Goal: Information Seeking & Learning: Understand process/instructions

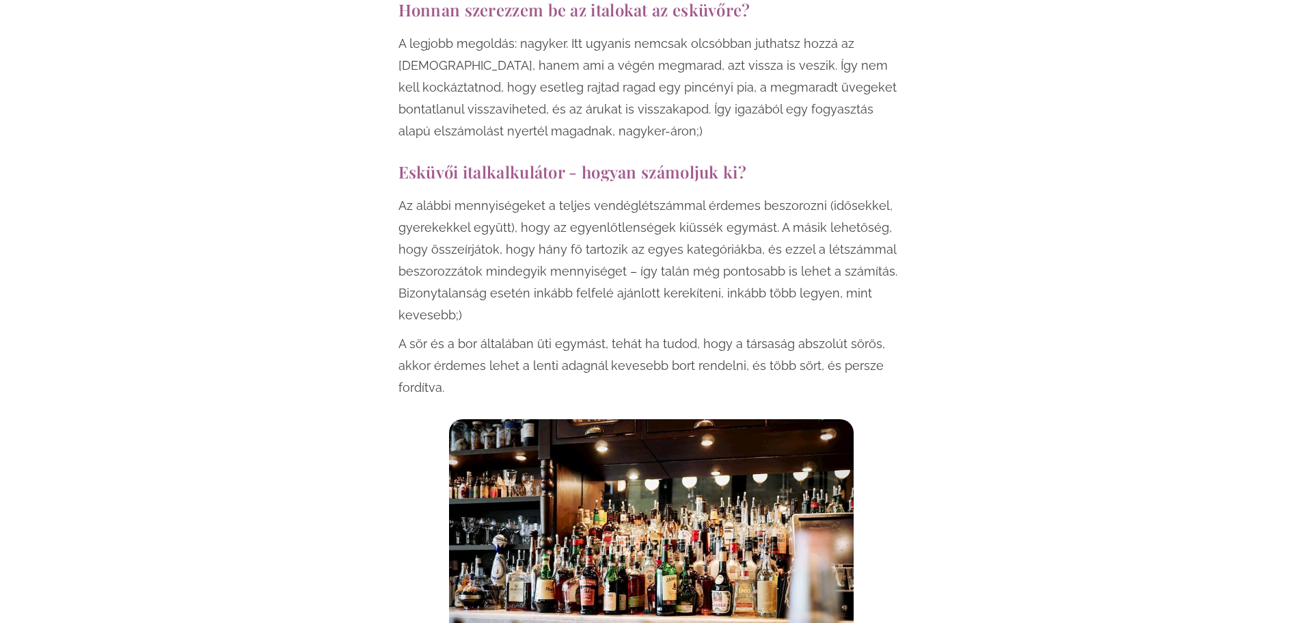
scroll to position [4443, 0]
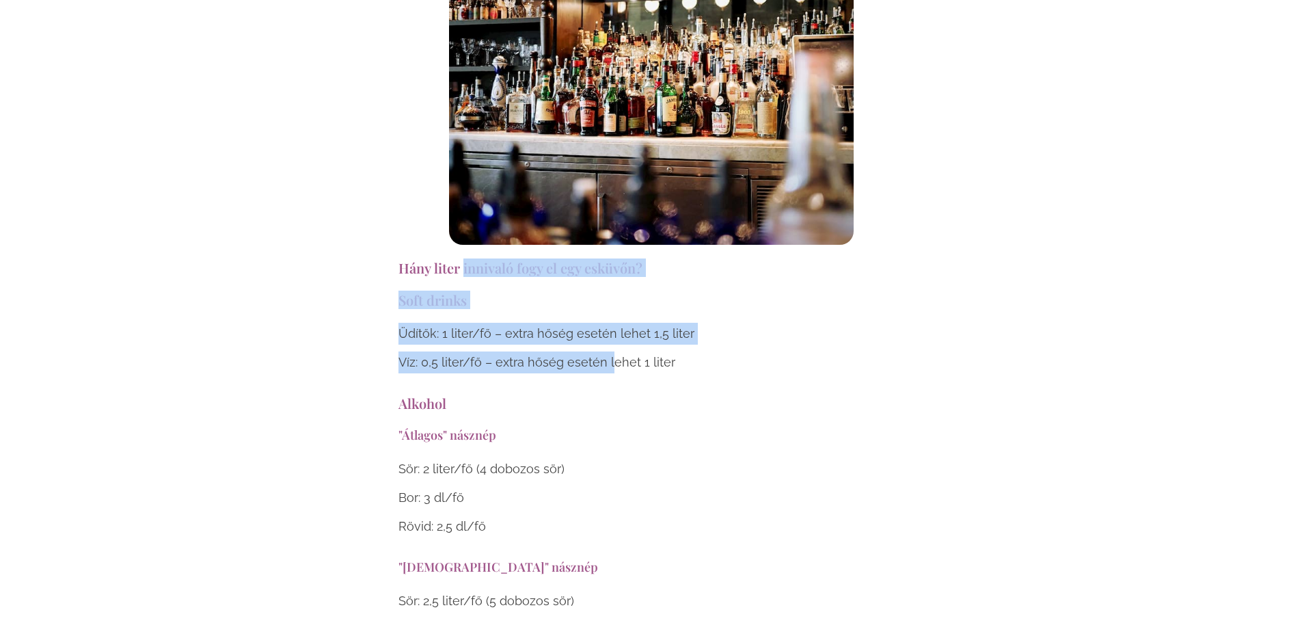
drag, startPoint x: 463, startPoint y: 196, endPoint x: 611, endPoint y: 284, distance: 171.6
click at [611, 323] on div "Üdítők: 1 liter/fő – extra hőség esetén lehet 1,5 liter Víz: 0,5 liter/fő – ext…" at bounding box center [651, 348] width 506 height 51
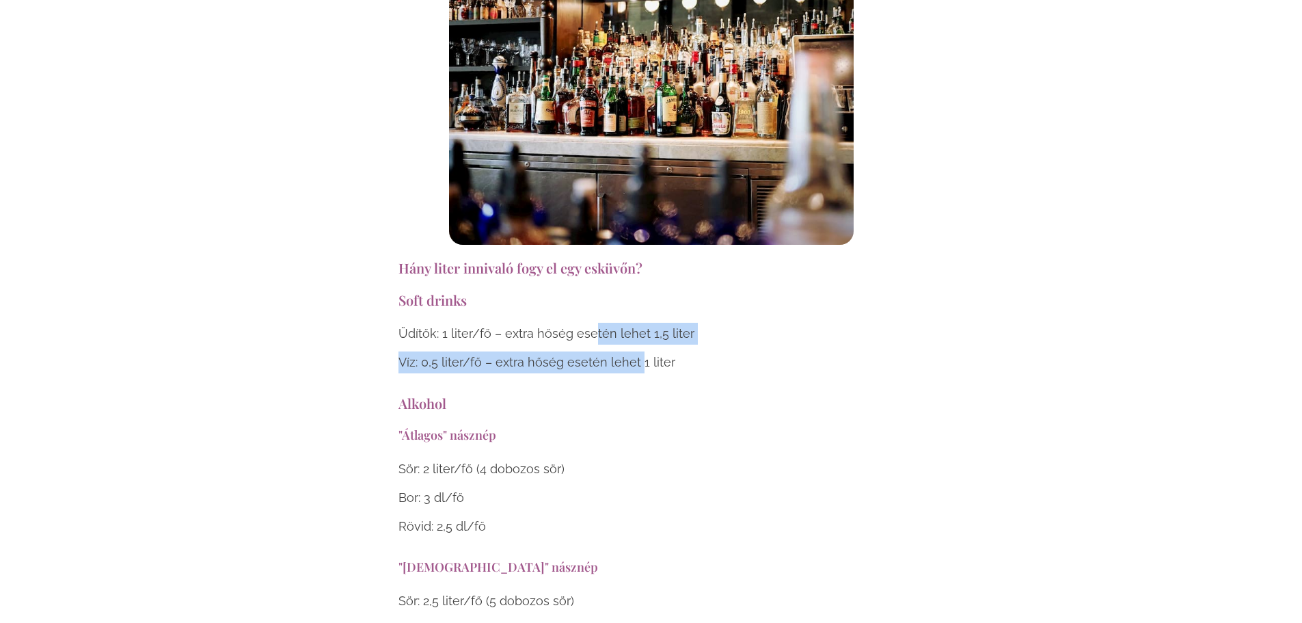
drag, startPoint x: 598, startPoint y: 269, endPoint x: 642, endPoint y: 295, distance: 51.8
click at [642, 323] on div "Üdítők: 1 liter/fő – extra hőség esetén lehet 1,5 liter Víz: 0,5 liter/fő – ext…" at bounding box center [651, 348] width 506 height 51
click at [642, 351] on p "Víz: 0,5 liter/fő – extra hőség esetén lehet 1 liter" at bounding box center [651, 362] width 506 height 22
drag, startPoint x: 598, startPoint y: 264, endPoint x: 640, endPoint y: 291, distance: 50.4
click at [640, 323] on div "Üdítők: 1 liter/fő – extra hőség esetén lehet 1,5 liter Víz: 0,5 liter/fő – ext…" at bounding box center [651, 348] width 506 height 51
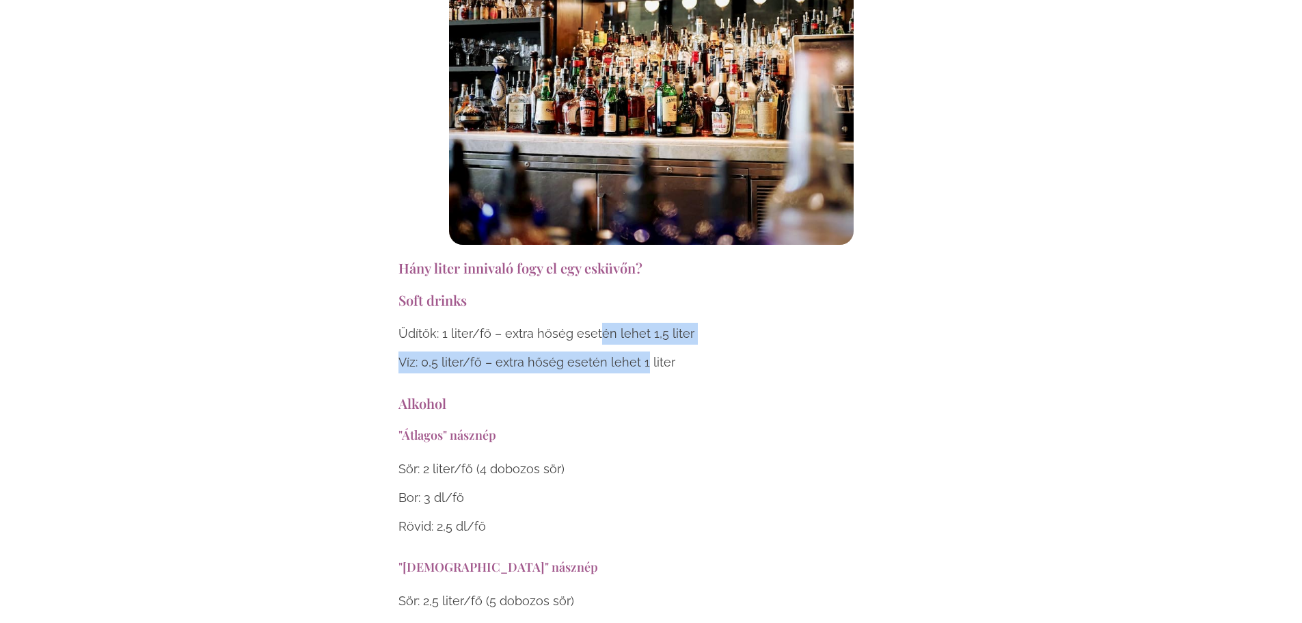
click at [640, 351] on p "Víz: 0,5 liter/fő – extra hőség esetén lehet 1 liter" at bounding box center [651, 362] width 506 height 22
click at [655, 323] on div "Üdítők: 1 liter/fő – extra hőség esetén lehet 1,5 liter Víz: 0,5 liter/fő – ext…" at bounding box center [651, 348] width 506 height 51
click at [655, 351] on p "Víz: 0,5 liter/fő – extra hőség esetén lehet 1 liter" at bounding box center [651, 362] width 506 height 22
drag, startPoint x: 655, startPoint y: 269, endPoint x: 682, endPoint y: 294, distance: 36.3
click at [682, 323] on div "Üdítők: 1 liter/fő – extra hőség esetén lehet 1,5 liter Víz: 0,5 liter/fő – ext…" at bounding box center [651, 348] width 506 height 51
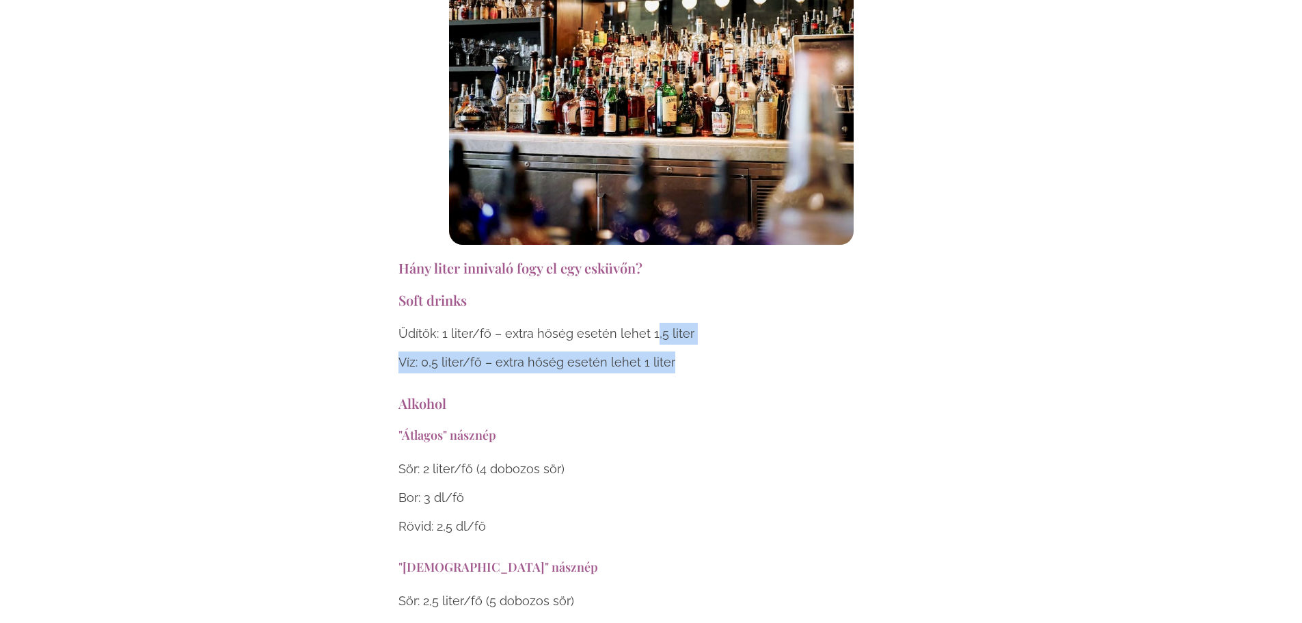
click at [682, 351] on p "Víz: 0,5 liter/fő – extra hőség esetén lehet 1 liter" at bounding box center [651, 362] width 506 height 22
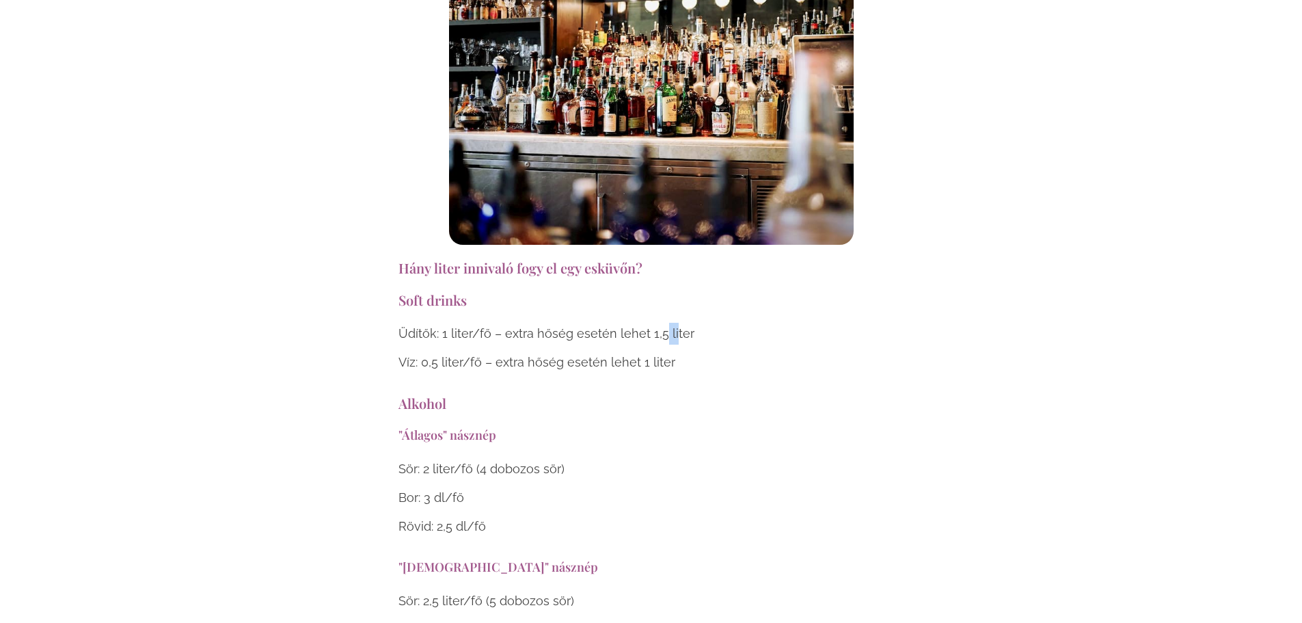
drag, startPoint x: 660, startPoint y: 260, endPoint x: 683, endPoint y: 296, distance: 42.5
click at [683, 323] on div "Üdítők: 1 liter/fő – extra hőség esetén lehet 1,5 liter Víz: 0,5 liter/fő – ext…" at bounding box center [651, 348] width 506 height 51
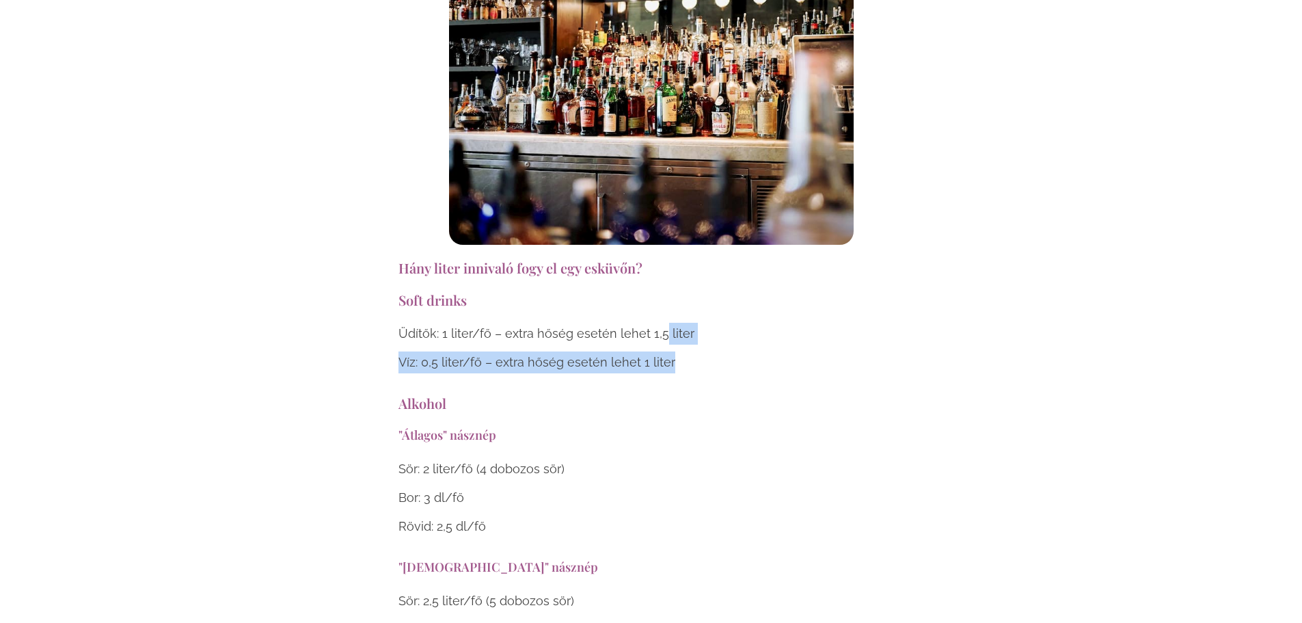
click at [683, 351] on p "Víz: 0,5 liter/fő – extra hőség esetén lehet 1 liter" at bounding box center [651, 362] width 506 height 22
drag, startPoint x: 662, startPoint y: 260, endPoint x: 677, endPoint y: 285, distance: 29.1
click at [677, 323] on div "Üdítők: 1 liter/fő – extra hőség esetén lehet 1,5 liter Víz: 0,5 liter/fő – ext…" at bounding box center [651, 348] width 506 height 51
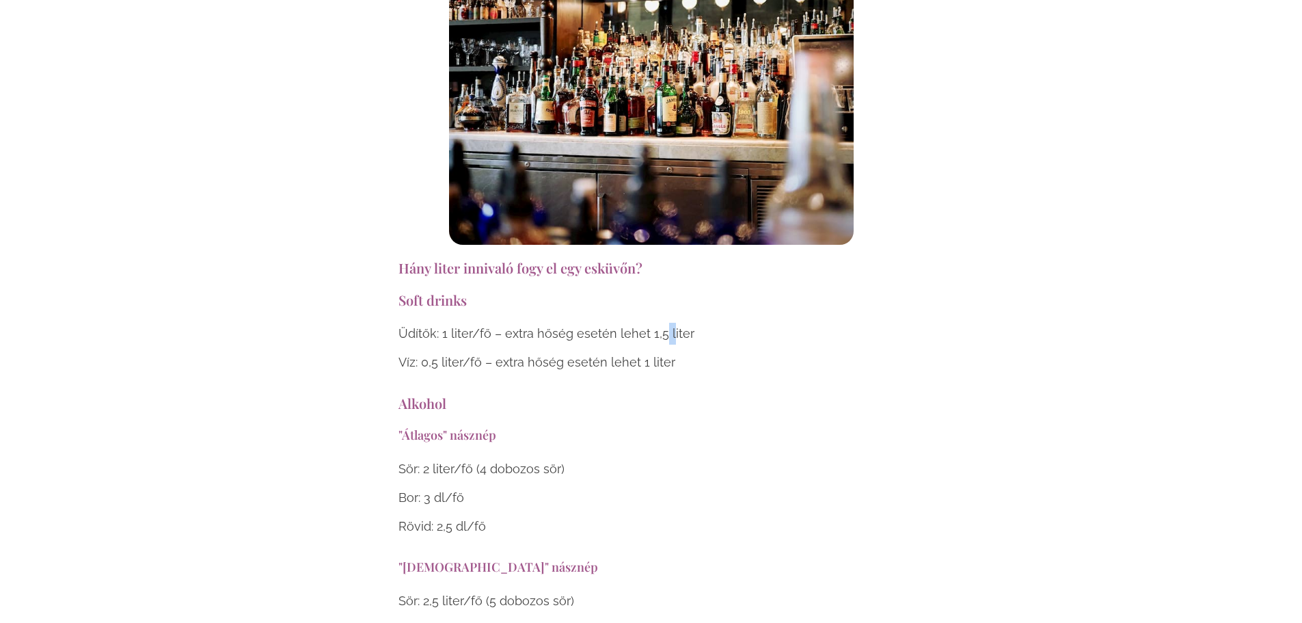
click at [673, 323] on div "Üdítők: 1 liter/fő – extra hőség esetén lehet 1,5 liter Víz: 0,5 liter/fő – ext…" at bounding box center [651, 348] width 506 height 51
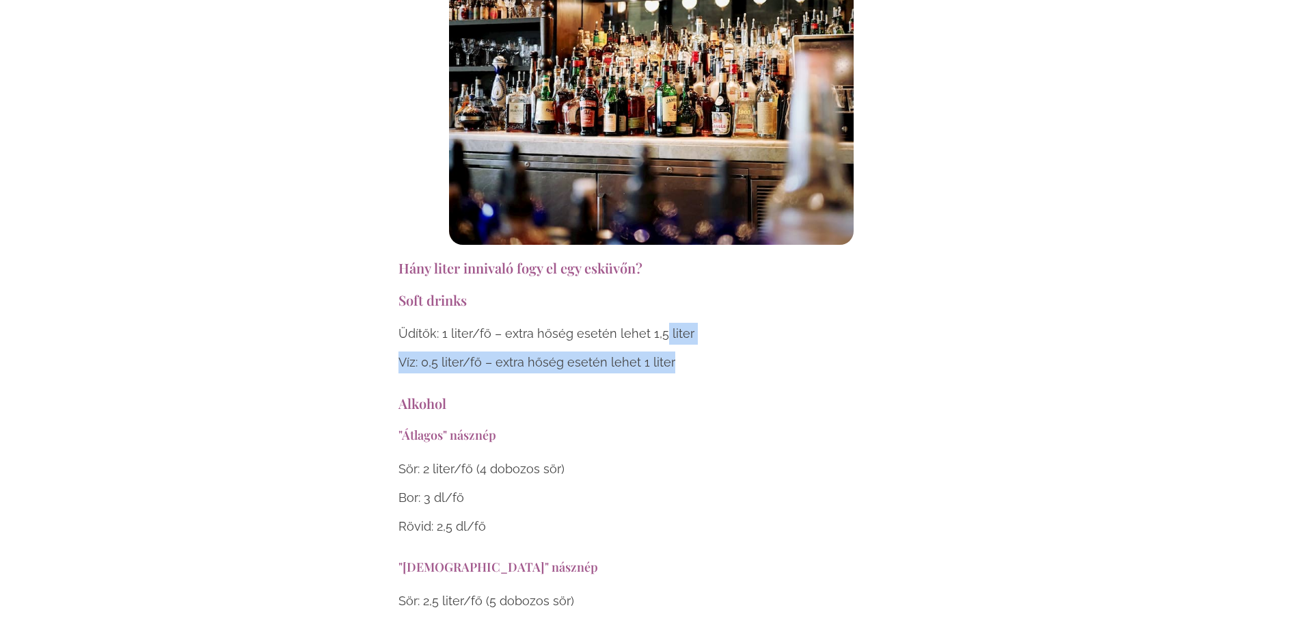
click at [673, 351] on p "Víz: 0,5 liter/fő – extra hőség esetén lehet 1 liter" at bounding box center [651, 362] width 506 height 22
click at [670, 323] on div "Üdítők: 1 liter/fő – extra hőség esetén lehet 1,5 liter Víz: 0,5 liter/fő – ext…" at bounding box center [651, 348] width 506 height 51
click at [670, 351] on p "Víz: 0,5 liter/fő – extra hőség esetén lehet 1 liter" at bounding box center [651, 362] width 506 height 22
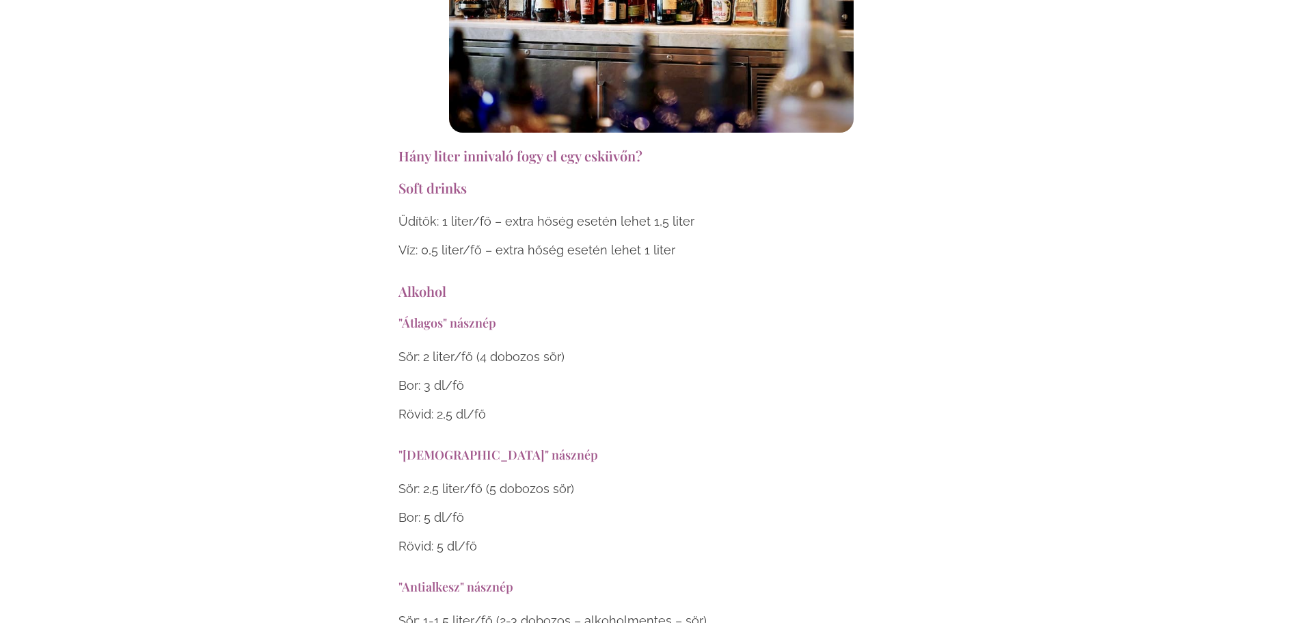
scroll to position [4579, 0]
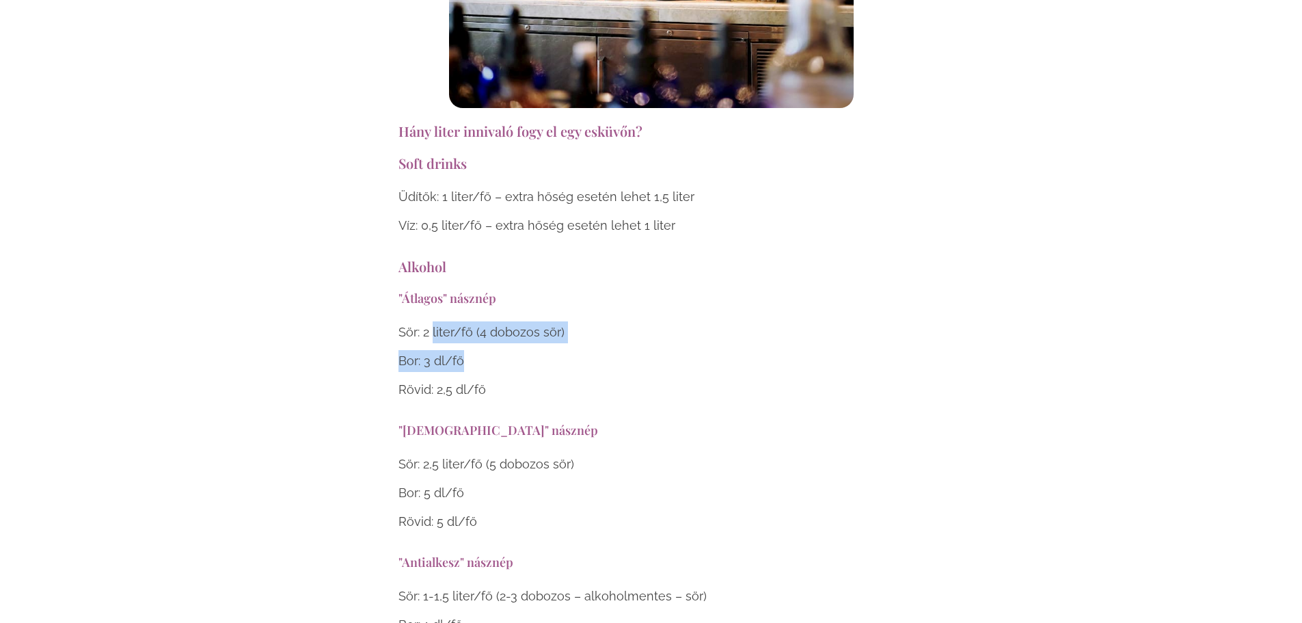
drag, startPoint x: 443, startPoint y: 258, endPoint x: 558, endPoint y: 281, distance: 117.7
click at [558, 321] on div "Sör: 2 liter/fő (4 dobozos sör) Bor: 3 dl/fő Rövid: 2,5 dl/fő" at bounding box center [651, 360] width 506 height 79
click at [532, 321] on div "Sör: 2 liter/fő (4 dobozos sör) Bor: 3 dl/fő Rövid: 2,5 dl/fő" at bounding box center [651, 360] width 506 height 79
click at [532, 350] on p "Bor: 3 dl/fő" at bounding box center [651, 361] width 506 height 22
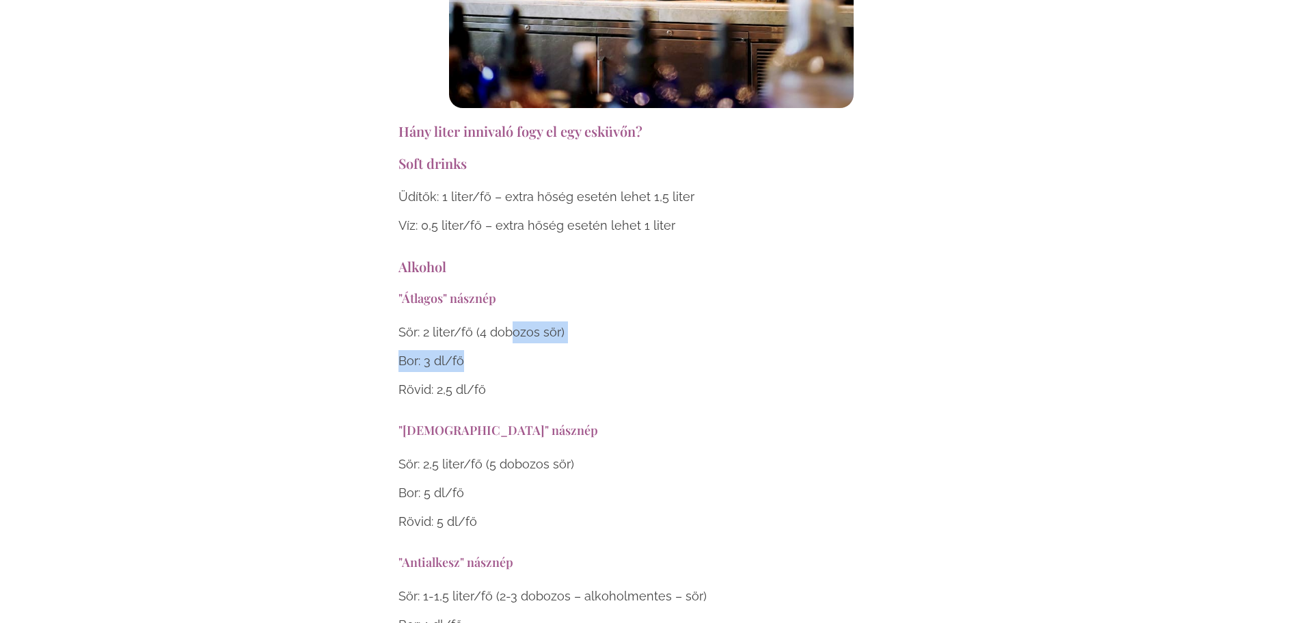
click at [550, 321] on div "Sör: 2 liter/fő (4 dobozos sör) Bor: 3 dl/fő Rövid: 2,5 dl/fő" at bounding box center [651, 360] width 506 height 79
click at [550, 379] on p "Rövid: 2,5 dl/fő" at bounding box center [651, 390] width 506 height 22
drag, startPoint x: 527, startPoint y: 254, endPoint x: 552, endPoint y: 312, distance: 63.1
click at [552, 321] on div "Sör: 2 liter/fő (4 dobozos sör) Bor: 3 dl/fő Rövid: 2,5 dl/fő" at bounding box center [651, 360] width 506 height 79
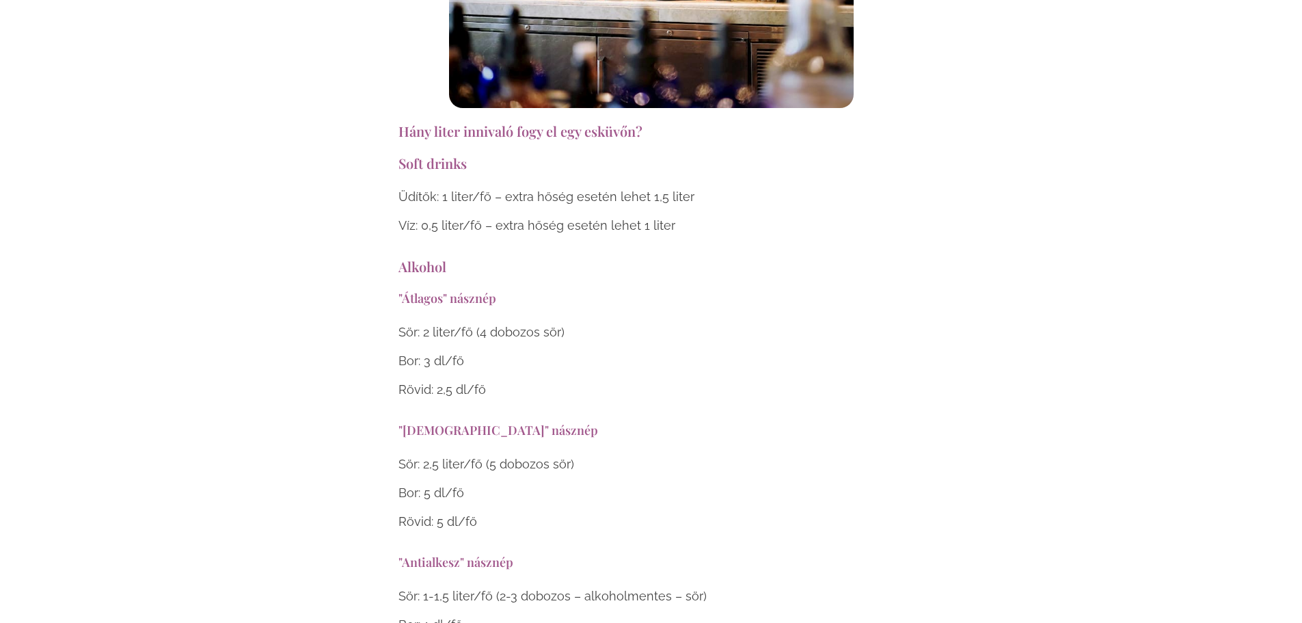
click at [565, 321] on div "Sör: 2 liter/fő (4 dobozos sör) Bor: 3 dl/fő Rövid: 2,5 dl/fő" at bounding box center [651, 360] width 506 height 79
click at [565, 379] on p "Rövid: 2,5 dl/fő" at bounding box center [651, 390] width 506 height 22
click at [565, 321] on div "Sör: 2 liter/fő (4 dobozos sör) Bor: 3 dl/fő Rövid: 2,5 dl/fő" at bounding box center [651, 360] width 506 height 79
click at [566, 379] on p "Rövid: 2,5 dl/fő" at bounding box center [651, 390] width 506 height 22
click at [586, 329] on div "Sör: 2 liter/fő (4 dobozos sör) Bor: 3 dl/fő Rövid: 2,5 dl/fő" at bounding box center [651, 360] width 506 height 79
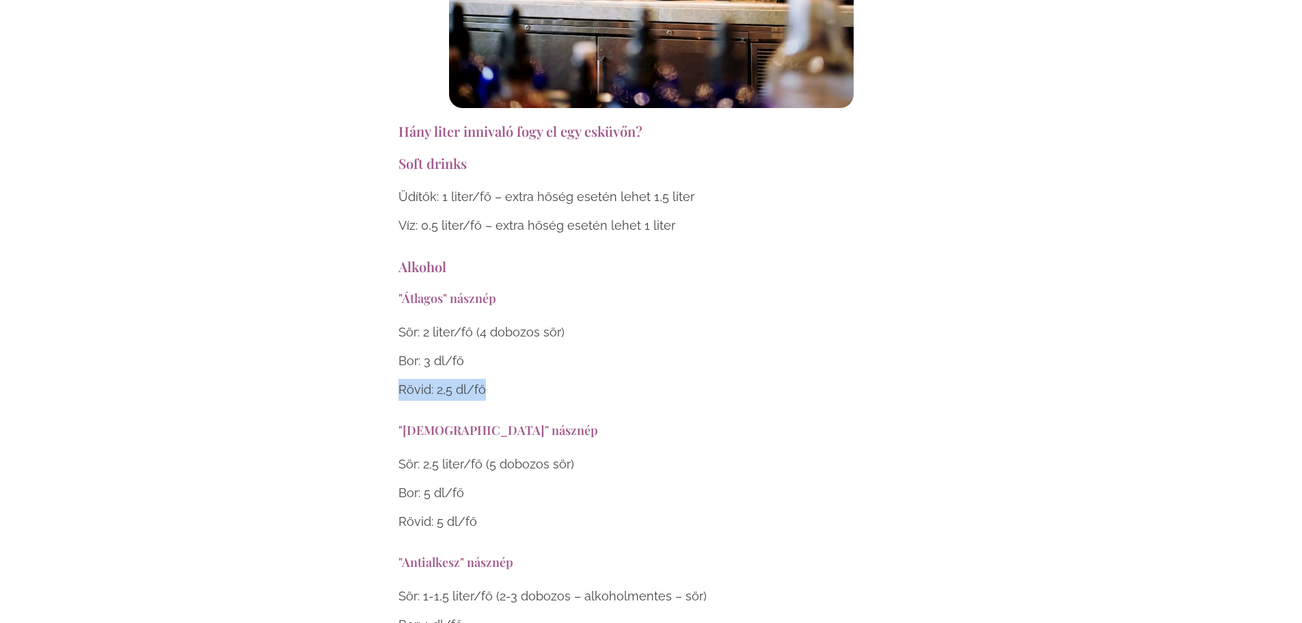
drag, startPoint x: 586, startPoint y: 329, endPoint x: 591, endPoint y: 277, distance: 51.6
click at [586, 379] on p "Rövid: 2,5 dl/fő" at bounding box center [651, 390] width 506 height 22
click at [601, 321] on div "Sör: 2 liter/fő (4 dobozos sör) Bor: 3 dl/fő Rövid: 2,5 dl/fő" at bounding box center [651, 360] width 506 height 79
click at [602, 321] on div "Sör: 2 liter/fő (4 dobozos sör) Bor: 3 dl/fő Rövid: 2,5 dl/fő" at bounding box center [651, 360] width 506 height 79
click at [606, 321] on div "Sör: 2 liter/fő (4 dobozos sör) Bor: 3 dl/fő Rövid: 2,5 dl/fő" at bounding box center [651, 360] width 506 height 79
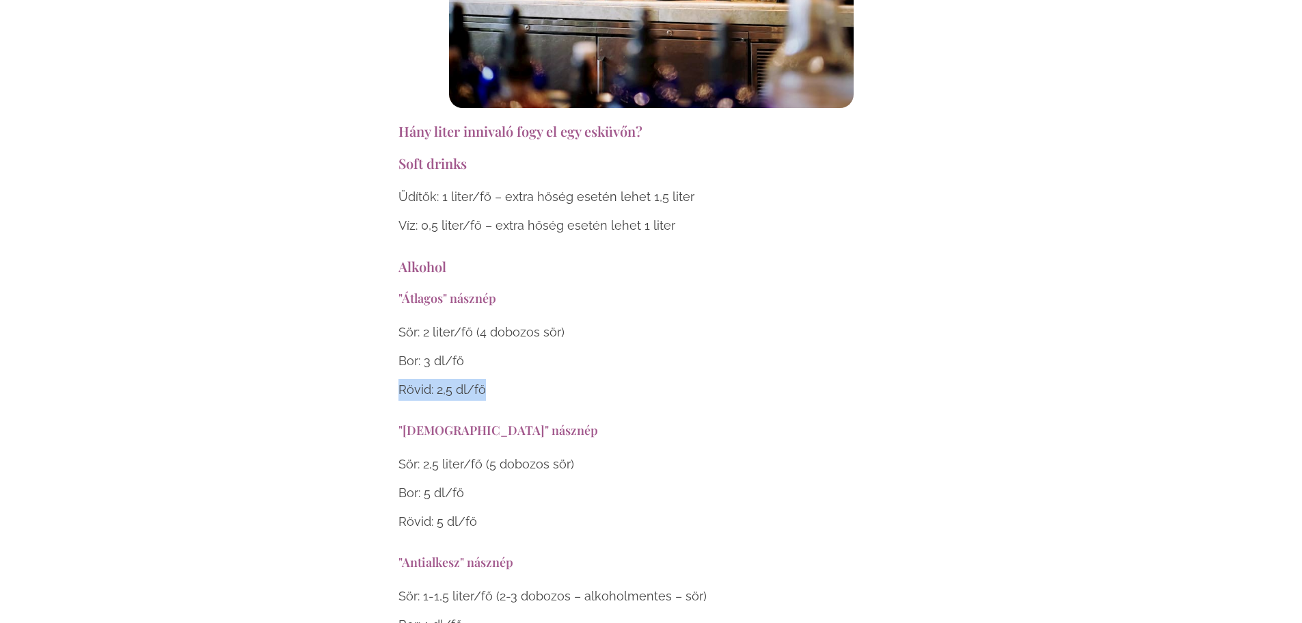
click at [606, 379] on p "Rövid: 2,5 dl/fő" at bounding box center [651, 390] width 506 height 22
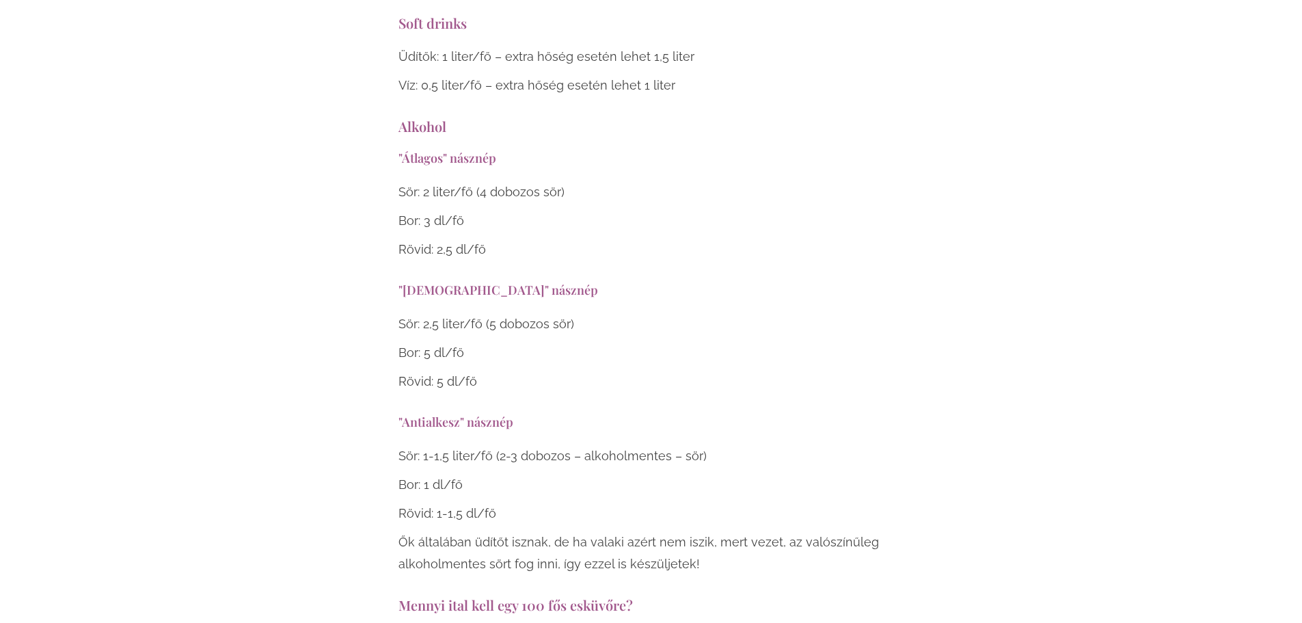
scroll to position [4716, 0]
click at [585, 316] on div "Sör: 2,5 liter/fő (5 dobozos sör) Bor: 5 dl/fő Rövid: 5 dl/fő" at bounding box center [651, 355] width 506 height 79
click at [585, 345] on p "Bor: 5 dl/fő" at bounding box center [651, 356] width 506 height 22
click at [582, 316] on div "Sör: 2,5 liter/fő (5 dobozos sör) Bor: 5 dl/fő Rövid: 5 dl/fő" at bounding box center [651, 355] width 506 height 79
click at [582, 374] on p "Rövid: 5 dl/fő" at bounding box center [651, 385] width 506 height 22
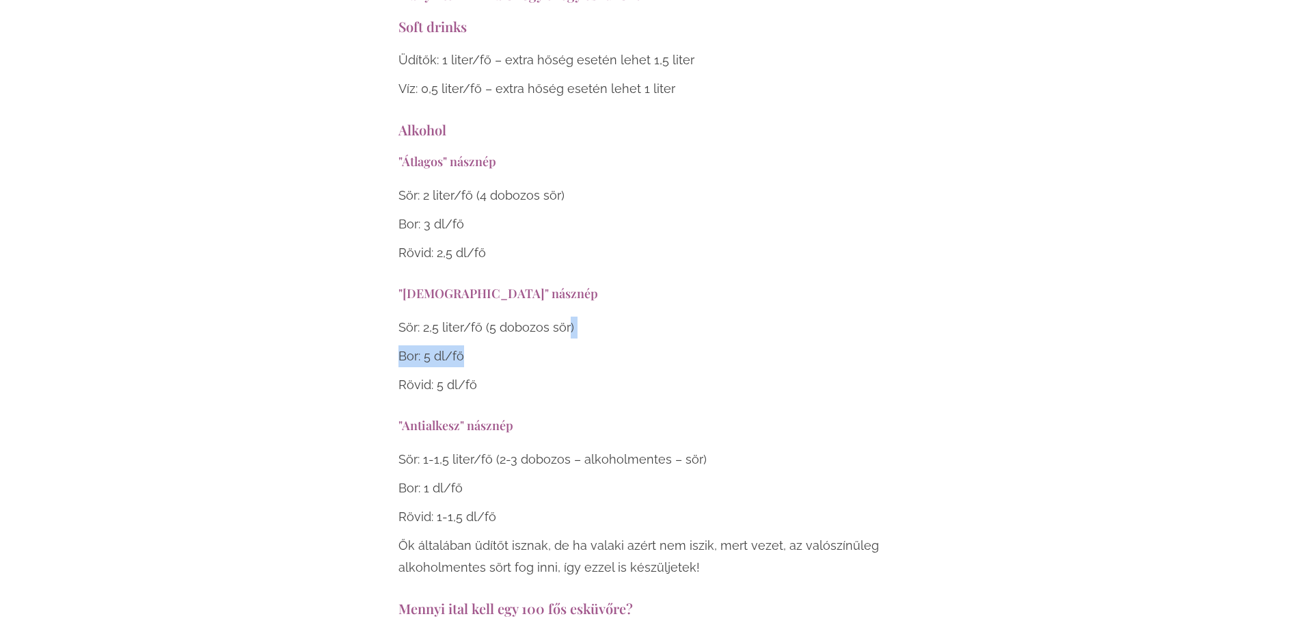
click at [591, 316] on div "Sör: 2,5 liter/fő (5 dobozos sör) Bor: 5 dl/fő Rövid: 5 dl/fő" at bounding box center [651, 355] width 506 height 79
click at [581, 316] on div "Sör: 2,5 liter/fő (5 dobozos sör) Bor: 5 dl/fő Rövid: 5 dl/fő" at bounding box center [651, 355] width 506 height 79
click at [581, 345] on p "Bor: 5 dl/fő" at bounding box center [651, 356] width 506 height 22
click at [595, 316] on div "Sör: 2,5 liter/fő (5 dobozos sör) Bor: 5 dl/fő Rövid: 5 dl/fő" at bounding box center [651, 355] width 506 height 79
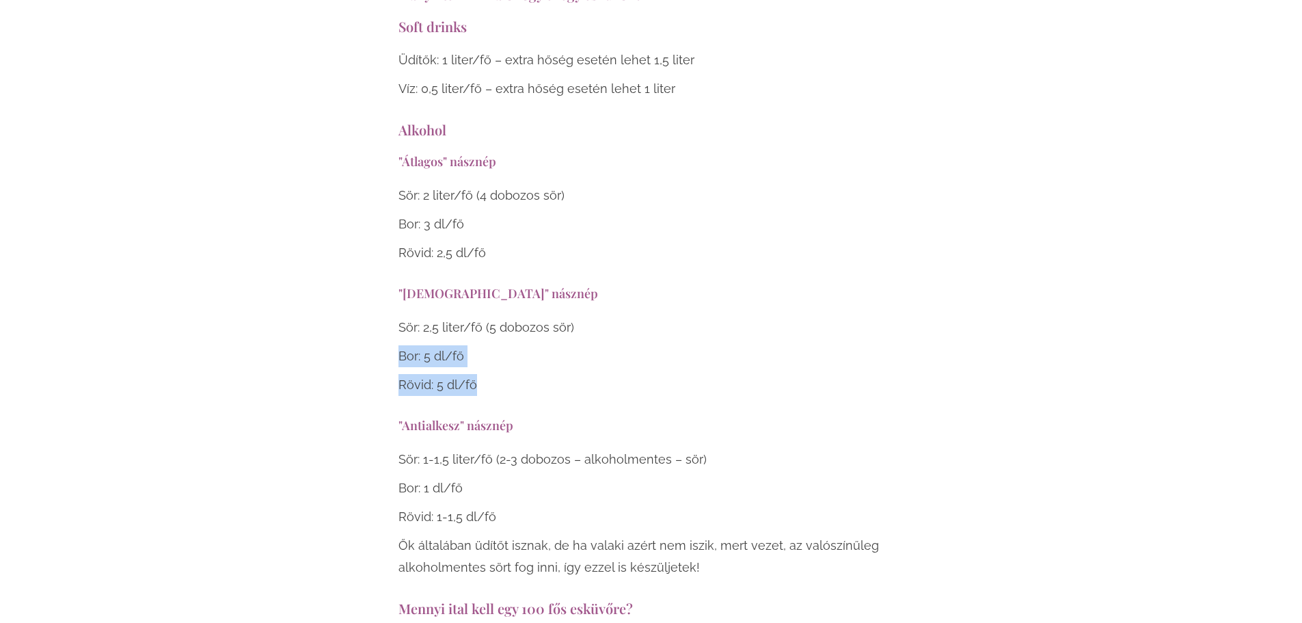
click at [595, 374] on p "Rövid: 5 dl/fő" at bounding box center [651, 385] width 506 height 22
click at [621, 316] on div "Sör: 2,5 liter/fő (5 dobozos sör) Bor: 5 dl/fő Rövid: 5 dl/fő" at bounding box center [651, 355] width 506 height 79
click at [621, 345] on p "Bor: 5 dl/fő" at bounding box center [651, 356] width 506 height 22
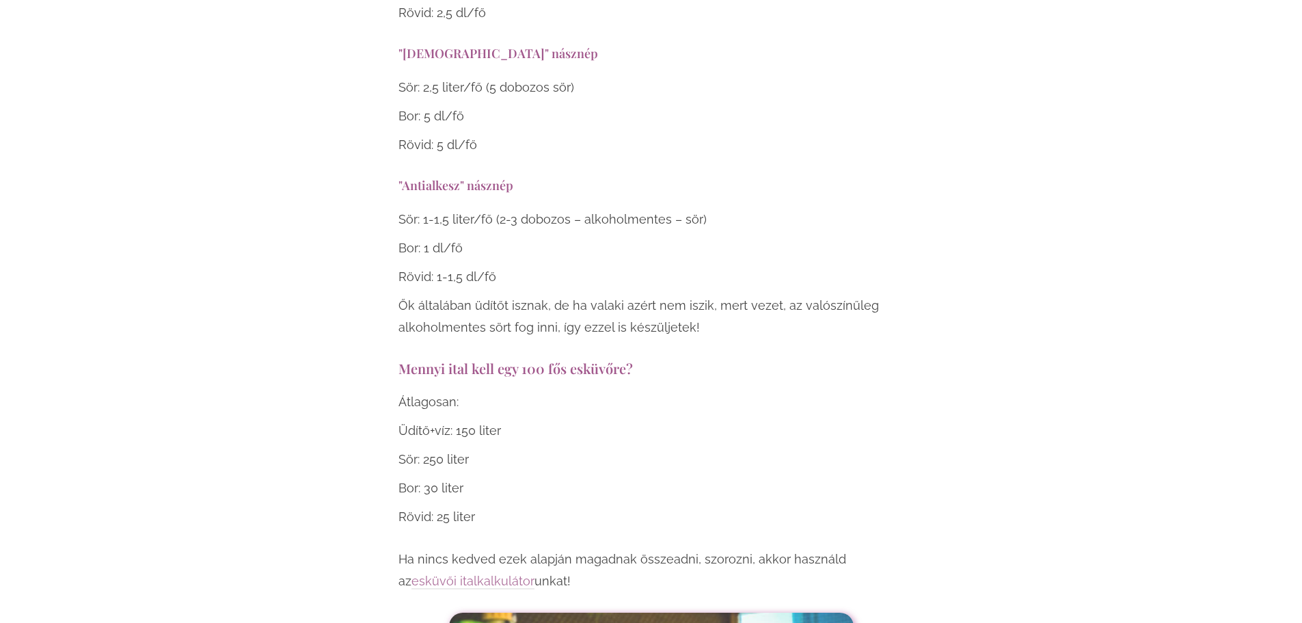
scroll to position [4989, 0]
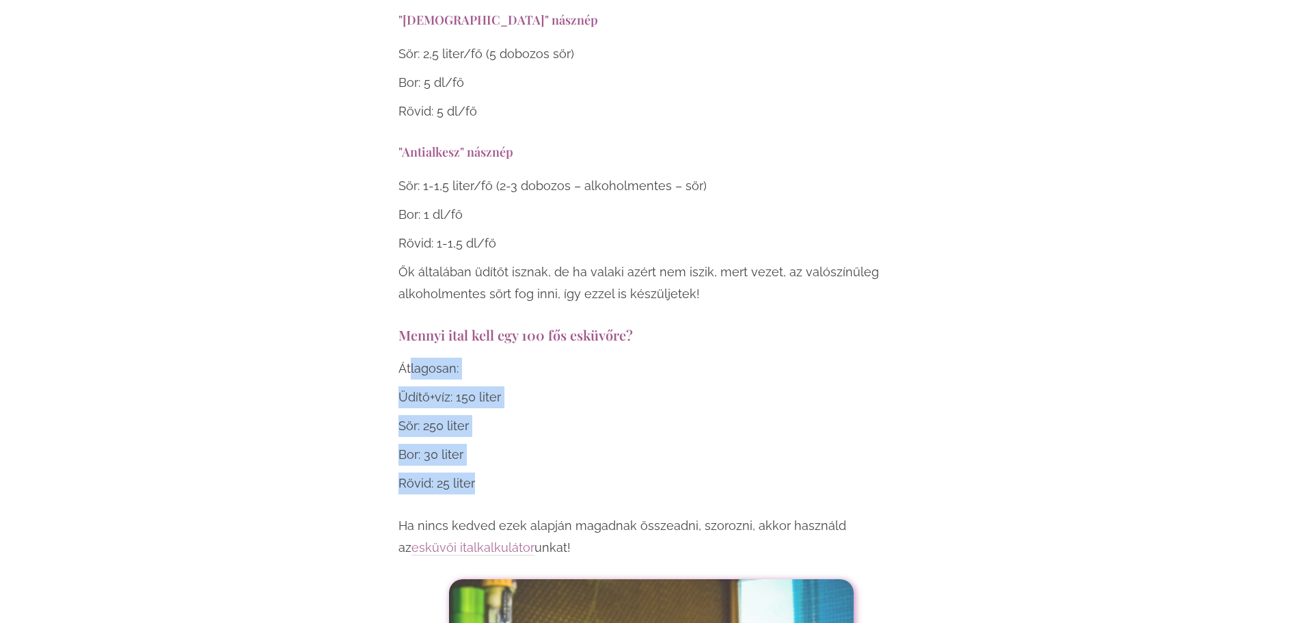
drag, startPoint x: 409, startPoint y: 293, endPoint x: 550, endPoint y: 416, distance: 186.5
click at [550, 416] on div "Átlagosan: Üdítő+víz: 150 liter Sör: 250 liter Bor: 30 liter Rövid: 25 liter" at bounding box center [651, 425] width 506 height 137
click at [550, 472] on p "Rövid: 25 liter" at bounding box center [651, 483] width 506 height 22
drag, startPoint x: 524, startPoint y: 379, endPoint x: 530, endPoint y: 388, distance: 10.7
click at [530, 388] on div "Átlagosan: Üdítő+víz: 150 liter Sör: 250 liter Bor: 30 liter Rövid: 25 liter" at bounding box center [651, 425] width 506 height 137
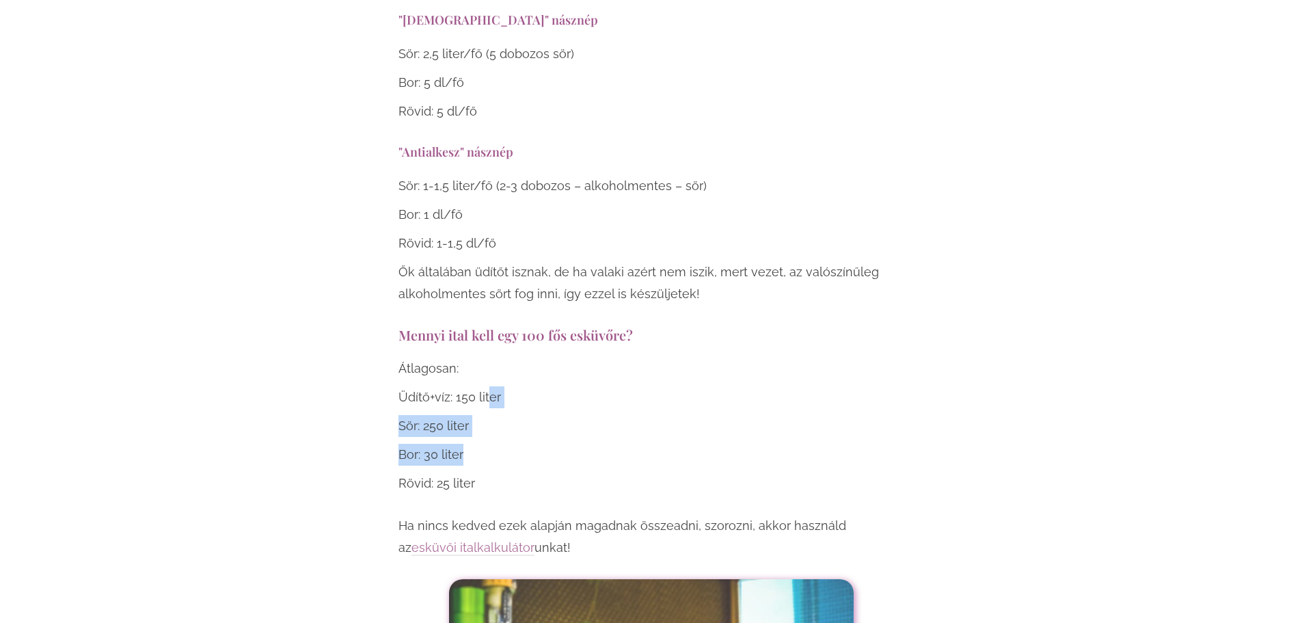
click at [530, 444] on p "Bor: 30 liter" at bounding box center [651, 455] width 506 height 22
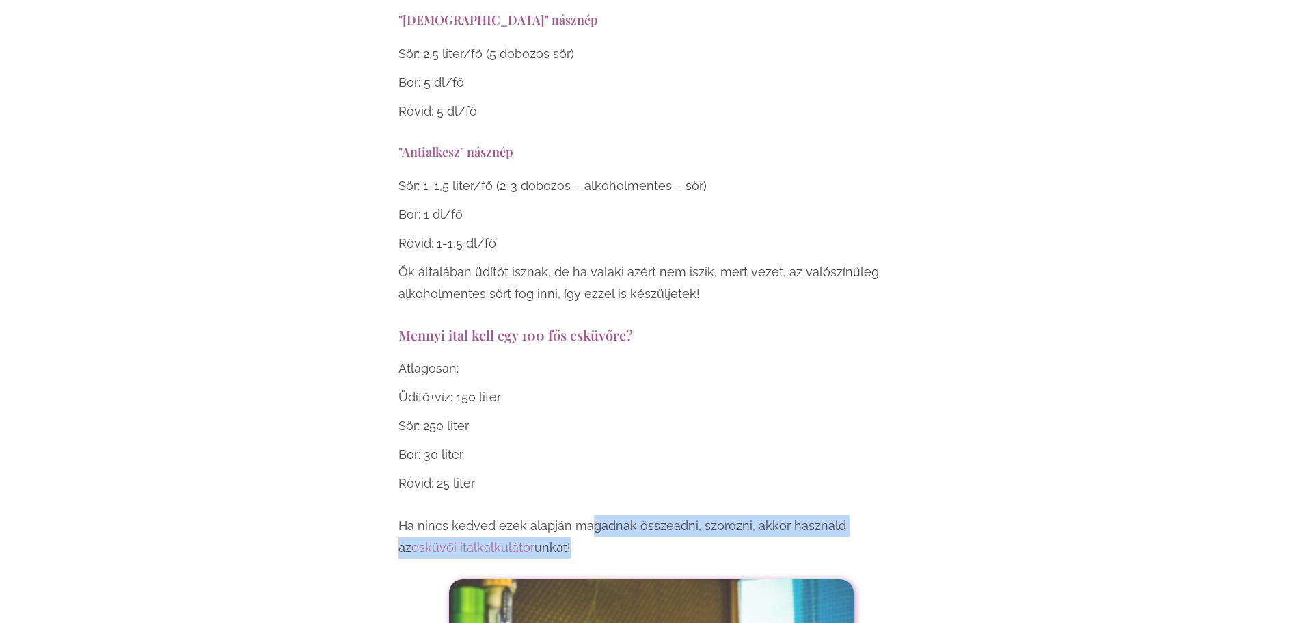
drag, startPoint x: 671, startPoint y: 478, endPoint x: 689, endPoint y: 484, distance: 18.6
click at [689, 515] on p "Ha nincs kedved ezek alapján magadnak összeadni, szorozni, akkor használd az es…" at bounding box center [651, 537] width 506 height 44
click at [699, 515] on p "Ha nincs kedved ezek alapján magadnak összeadni, szorozni, akkor használd az es…" at bounding box center [651, 537] width 506 height 44
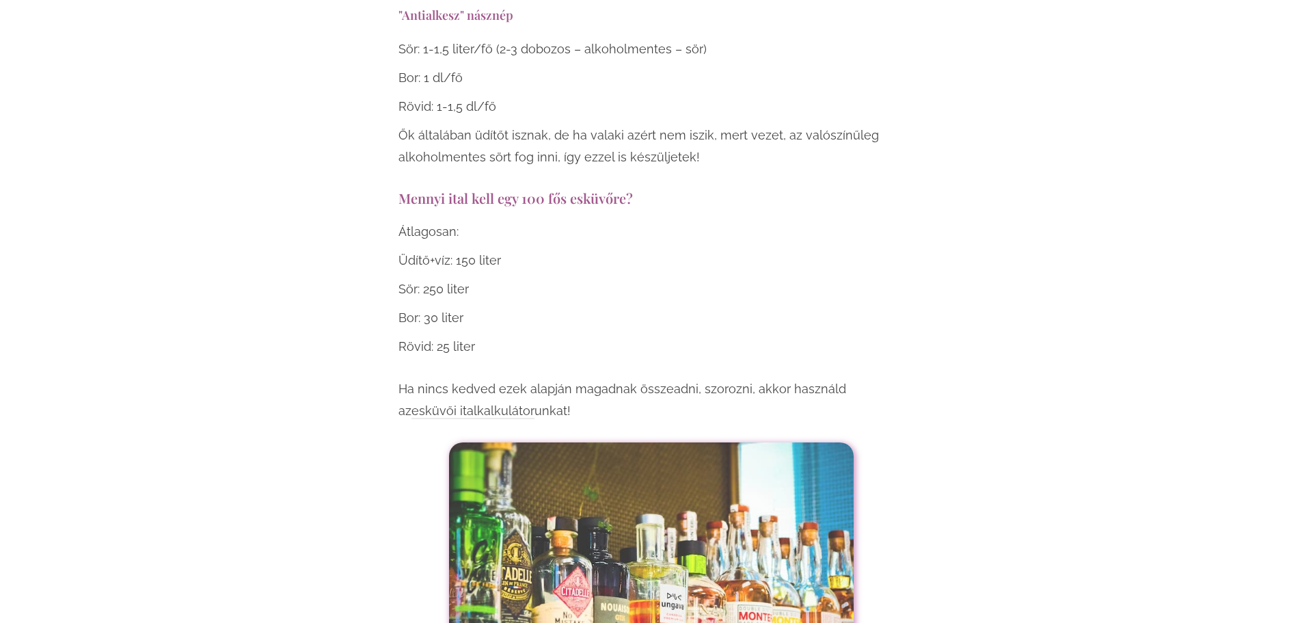
click at [534, 403] on link "esküvői italkalkulátor" at bounding box center [472, 411] width 123 height 16
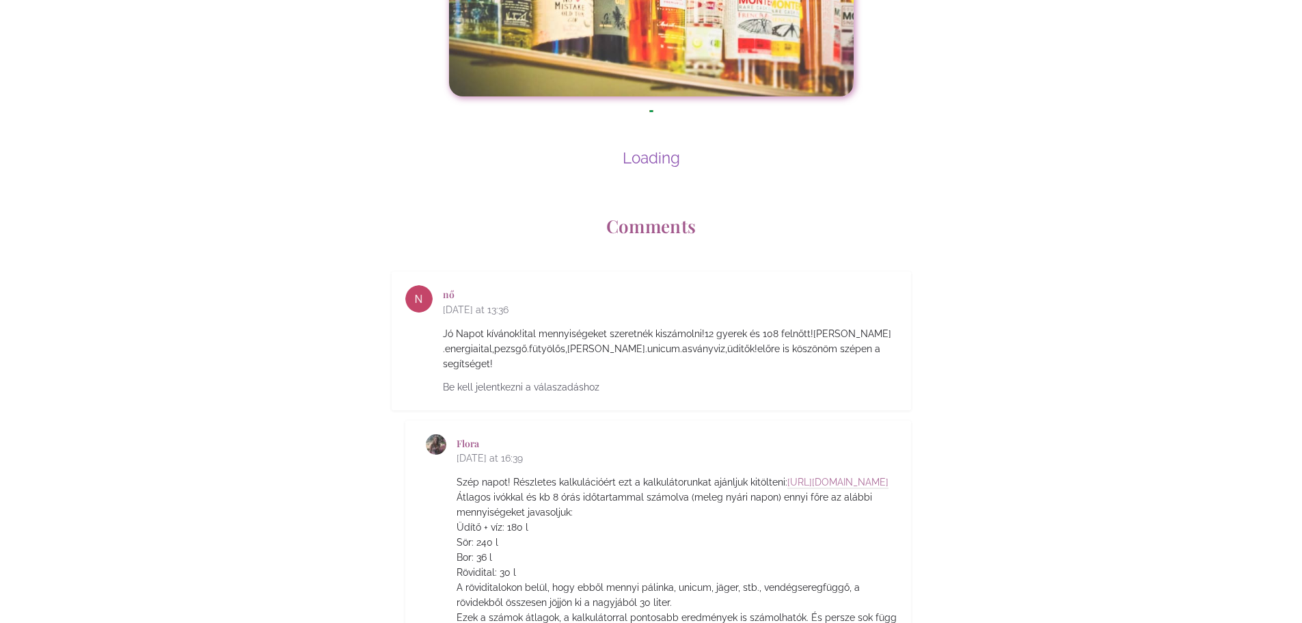
scroll to position [5718, 0]
